Goal: Information Seeking & Learning: Learn about a topic

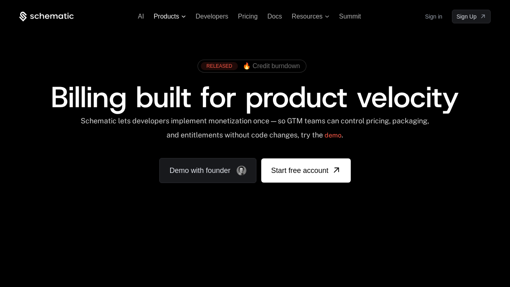
click at [177, 18] on span "Products" at bounding box center [165, 16] width 25 height 7
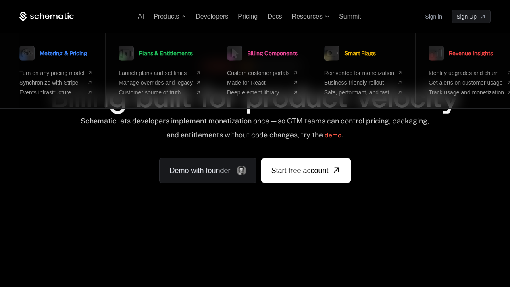
click at [83, 53] on span "Metering & Pricing" at bounding box center [63, 53] width 48 height 6
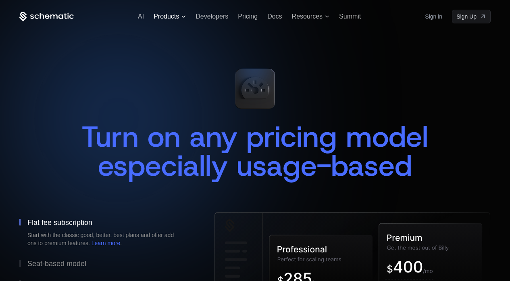
click at [180, 18] on span "Products" at bounding box center [169, 16] width 32 height 7
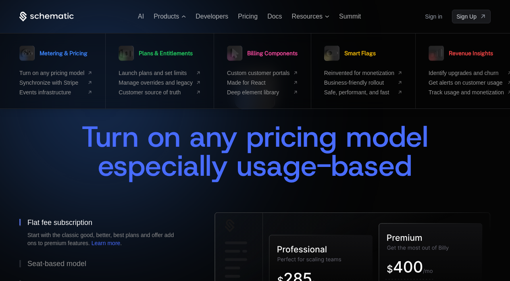
click at [57, 138] on div "Turn on any pricing model especially usage-based" at bounding box center [254, 151] width 471 height 58
click at [62, 131] on div "Turn on any pricing model especially usage-based" at bounding box center [254, 151] width 471 height 58
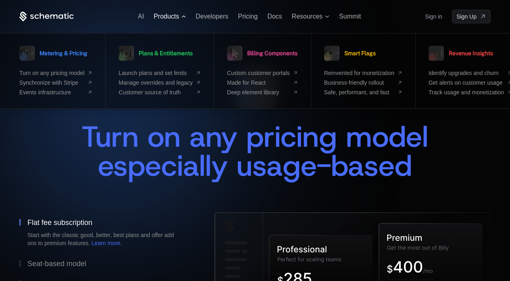
click at [175, 16] on span "Products" at bounding box center [165, 16] width 25 height 7
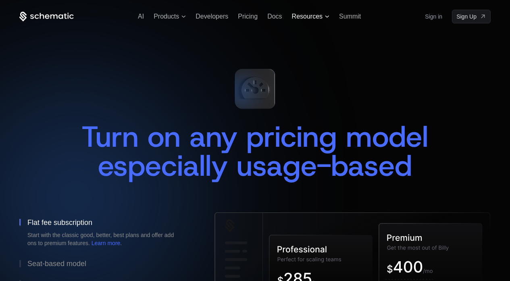
click at [320, 17] on span "Resources" at bounding box center [307, 16] width 31 height 7
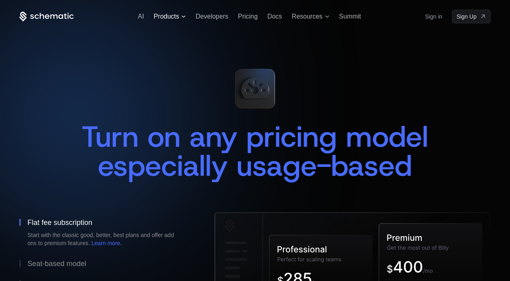
click at [168, 13] on span "Products" at bounding box center [165, 16] width 25 height 7
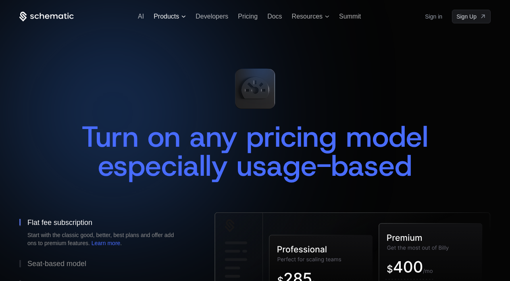
click at [176, 15] on span "Products" at bounding box center [165, 16] width 25 height 7
